Goal: Task Accomplishment & Management: Manage account settings

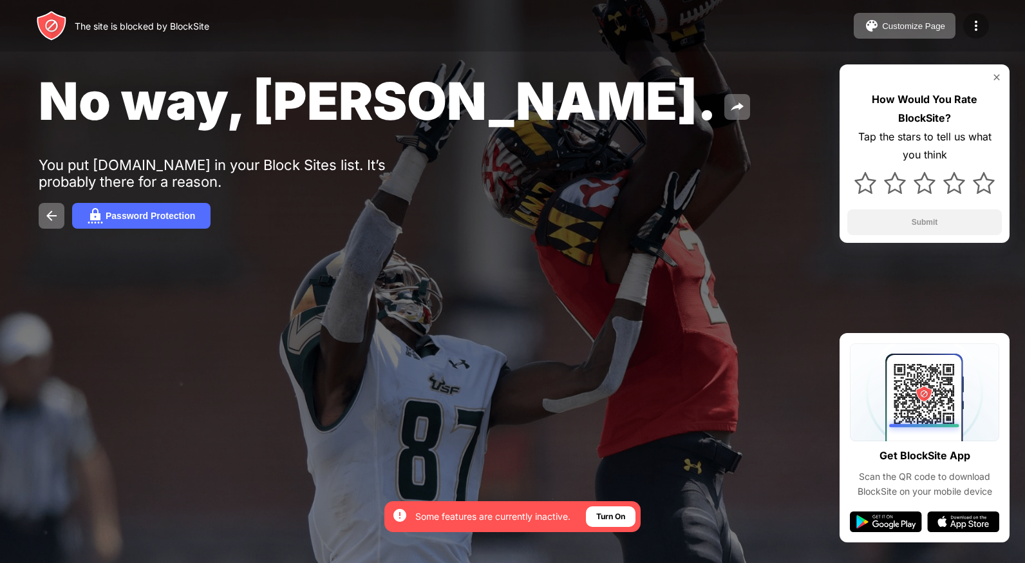
click at [974, 31] on img at bounding box center [976, 25] width 15 height 15
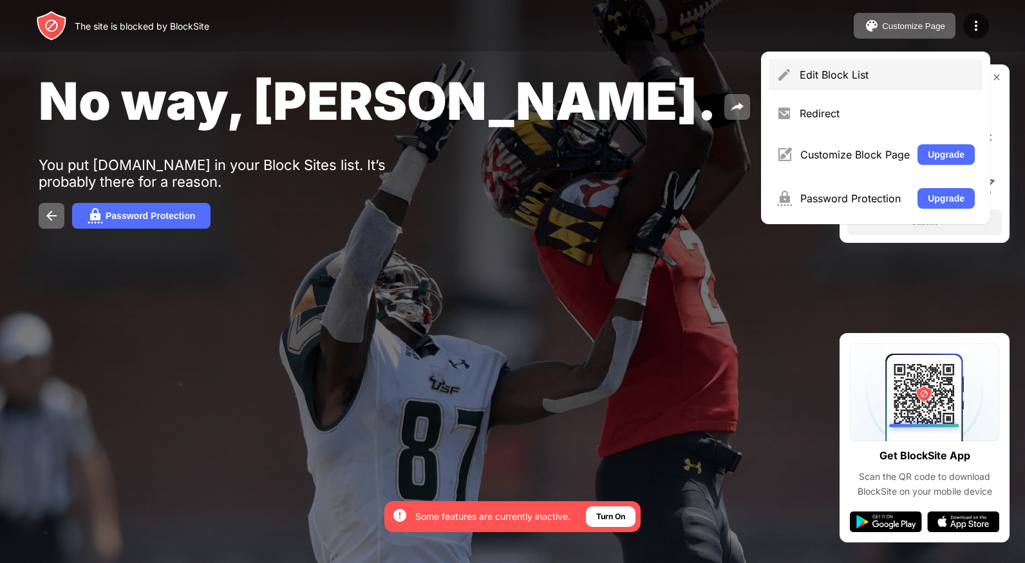
click at [852, 75] on div "Edit Block List" at bounding box center [887, 74] width 175 height 13
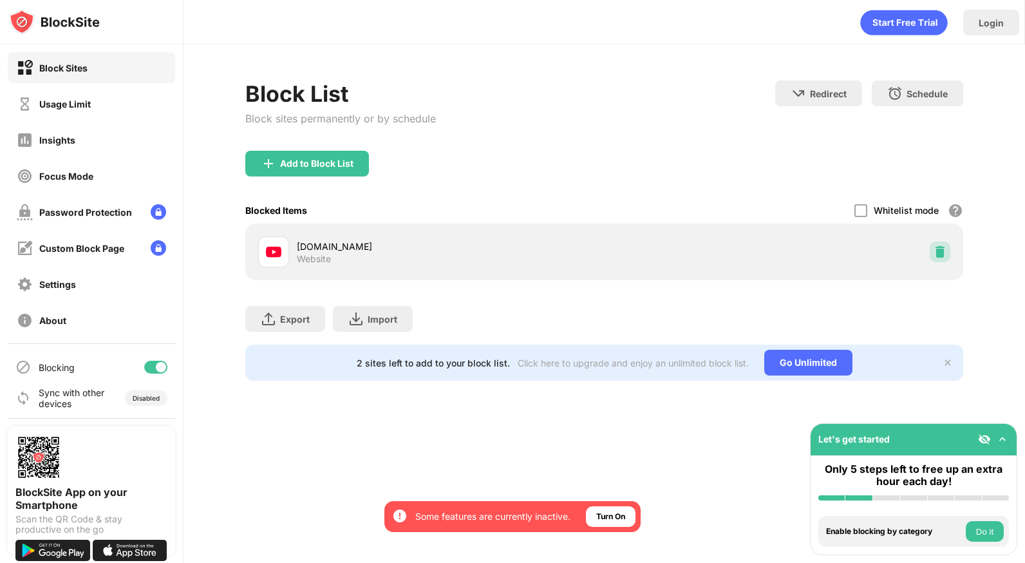
click at [931, 247] on div at bounding box center [940, 251] width 21 height 21
